Goal: Task Accomplishment & Management: Use online tool/utility

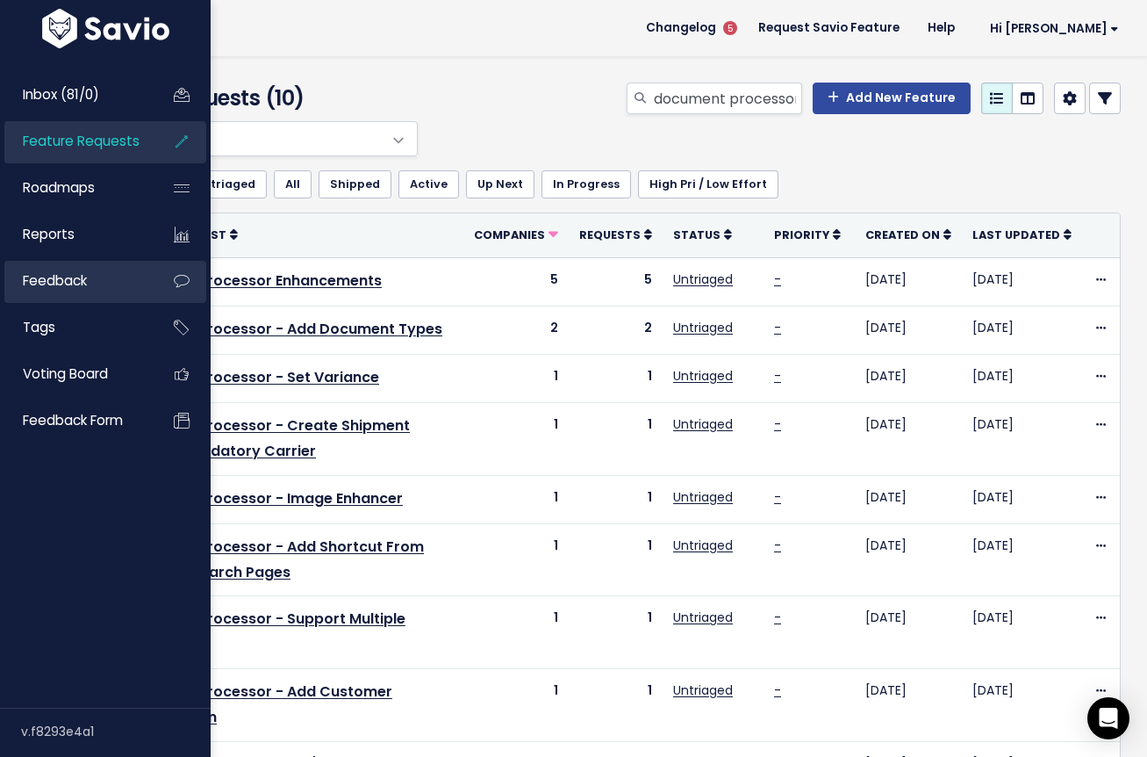
click at [74, 278] on span "Feedback" at bounding box center [55, 280] width 64 height 18
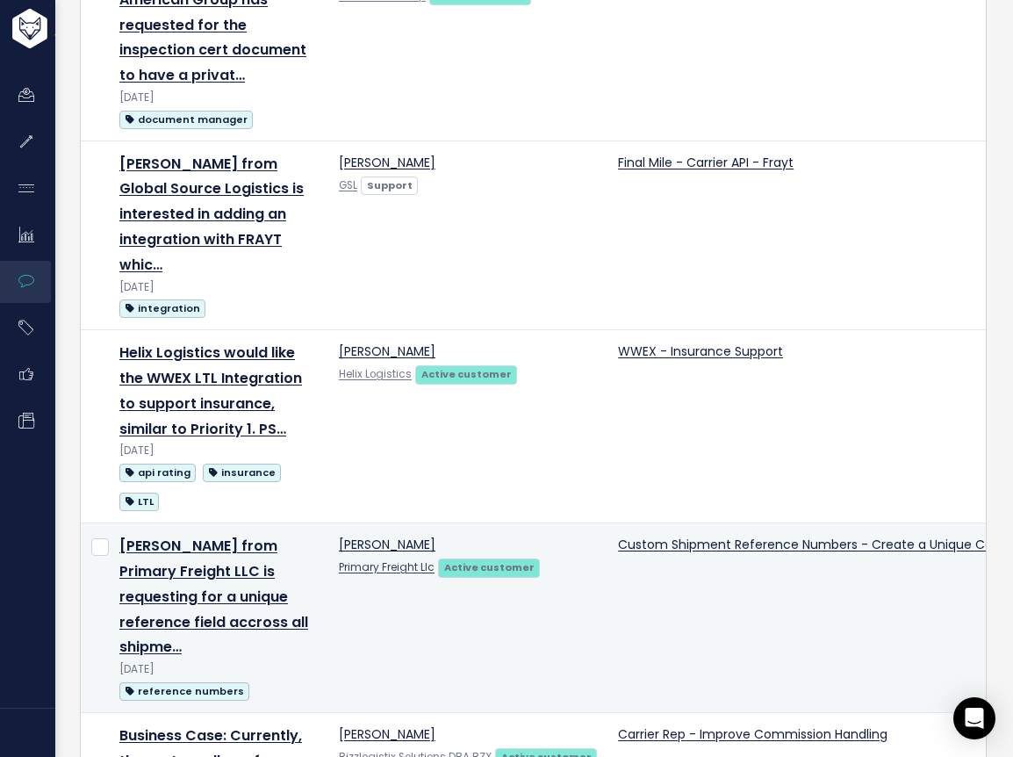
scroll to position [3334, 0]
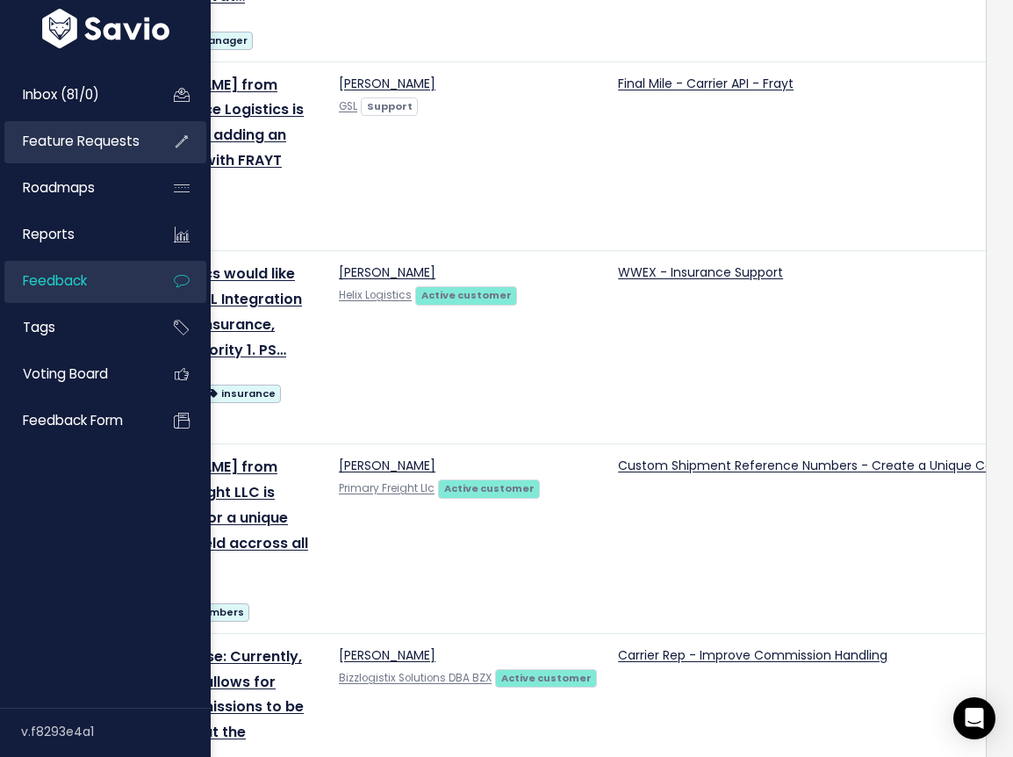
click at [59, 140] on span "Feature Requests" at bounding box center [81, 141] width 117 height 18
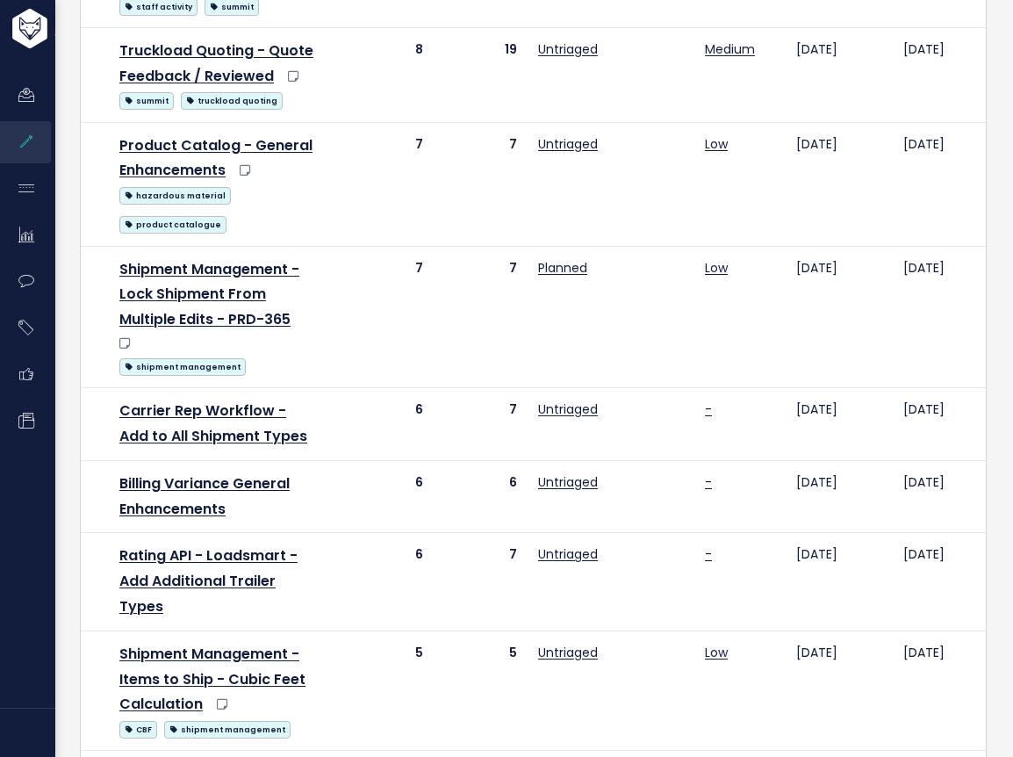
scroll to position [1607, 0]
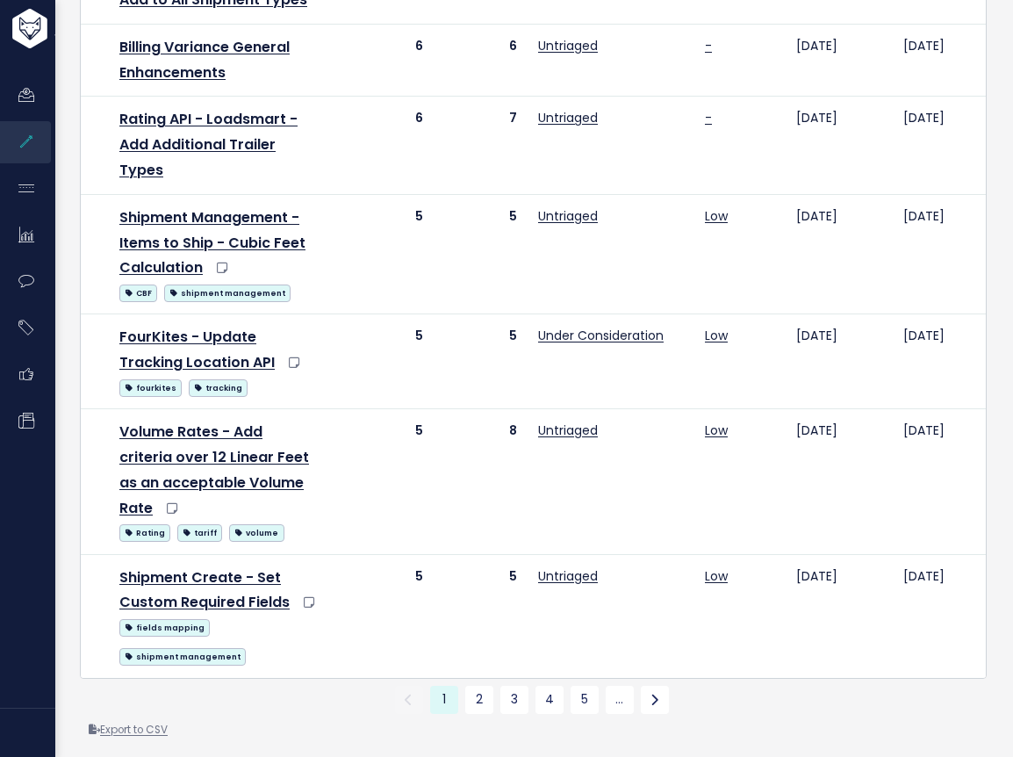
click at [140, 722] on link "Export to CSV" at bounding box center [128, 729] width 79 height 14
